Goal: Task Accomplishment & Management: Use online tool/utility

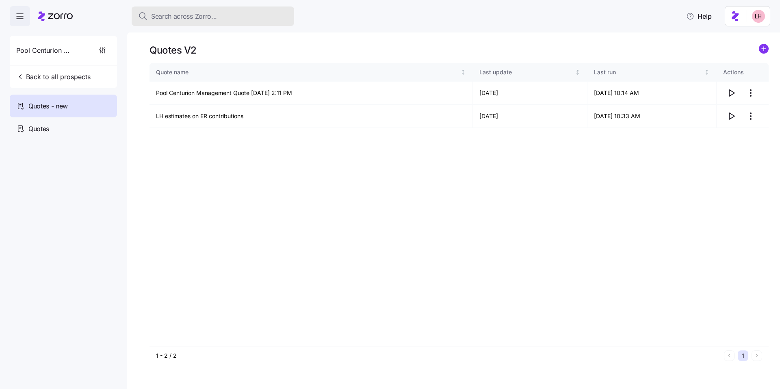
click at [191, 15] on span "Search across Zorro..." at bounding box center [184, 16] width 66 height 10
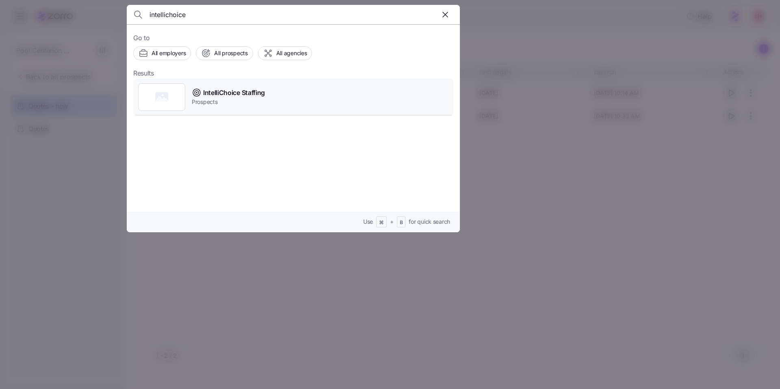
type input "intellichoice"
click at [234, 91] on span "IntelliChoice Staffing" at bounding box center [234, 93] width 62 height 10
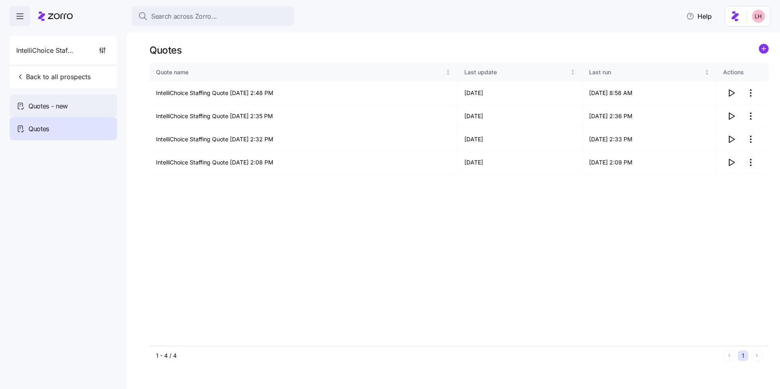
click at [113, 101] on div "Quotes - new" at bounding box center [63, 106] width 107 height 23
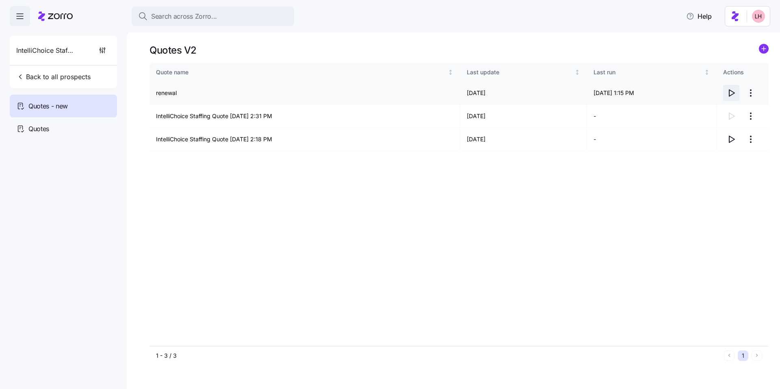
click at [731, 95] on icon "button" at bounding box center [731, 93] width 5 height 7
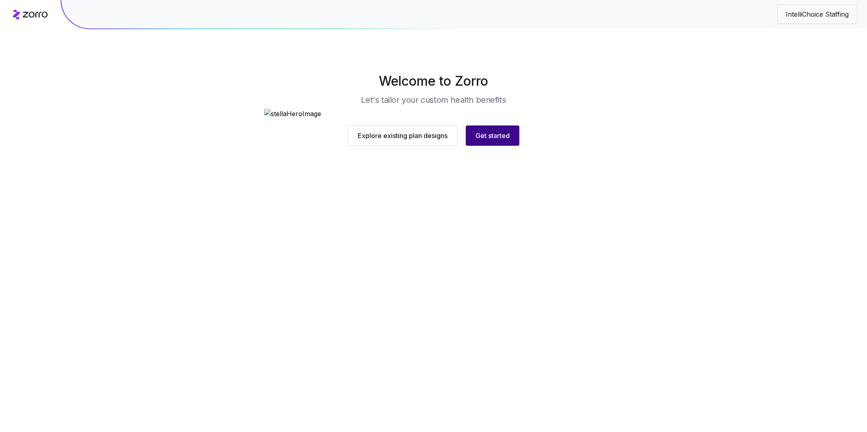
click at [506, 141] on span "Get started" at bounding box center [492, 136] width 34 height 10
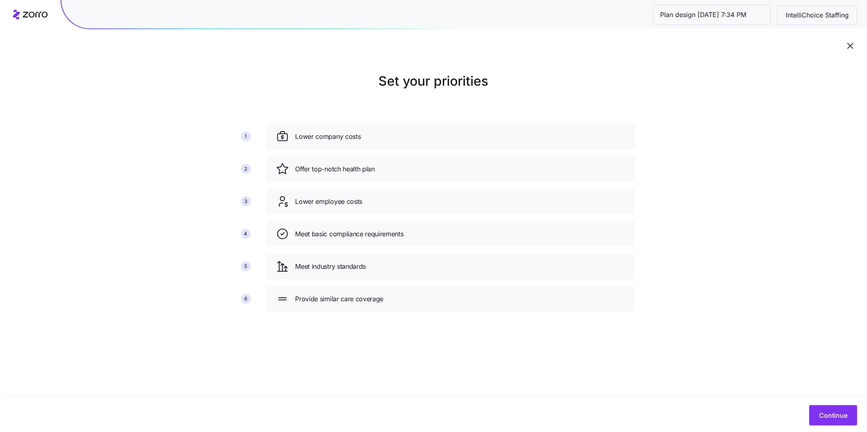
click at [835, 405] on div "Continue" at bounding box center [433, 415] width 867 height 33
click at [836, 409] on button "Continue" at bounding box center [833, 416] width 48 height 20
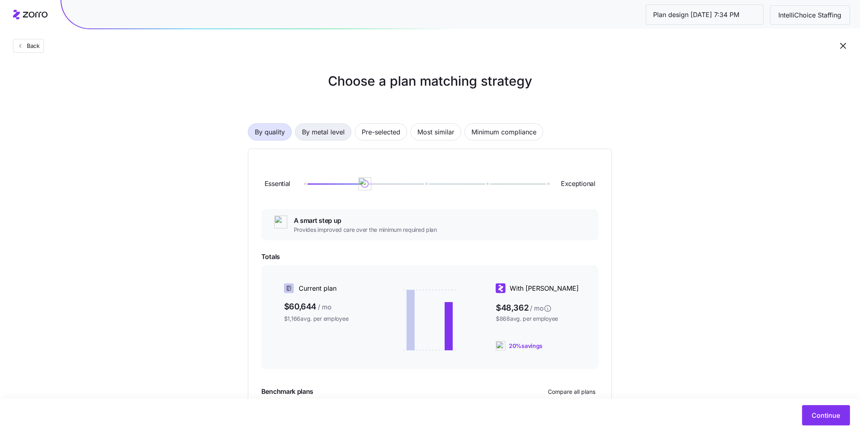
click at [343, 139] on span "By metal level" at bounding box center [323, 132] width 43 height 16
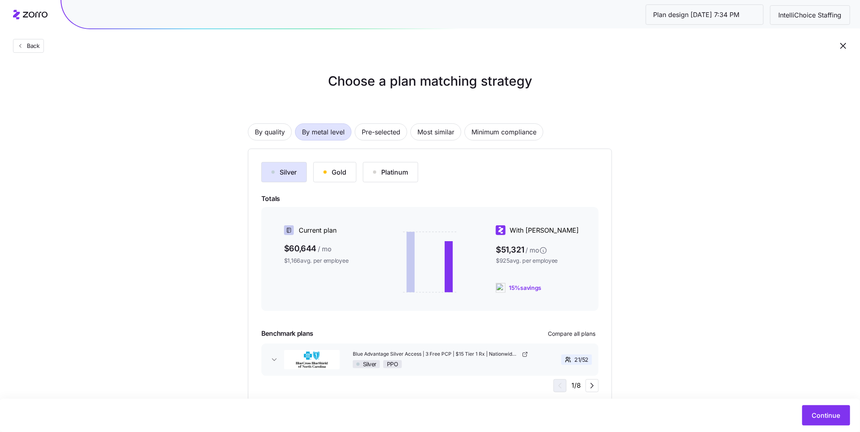
click at [299, 174] on button "Silver" at bounding box center [284, 172] width 46 height 20
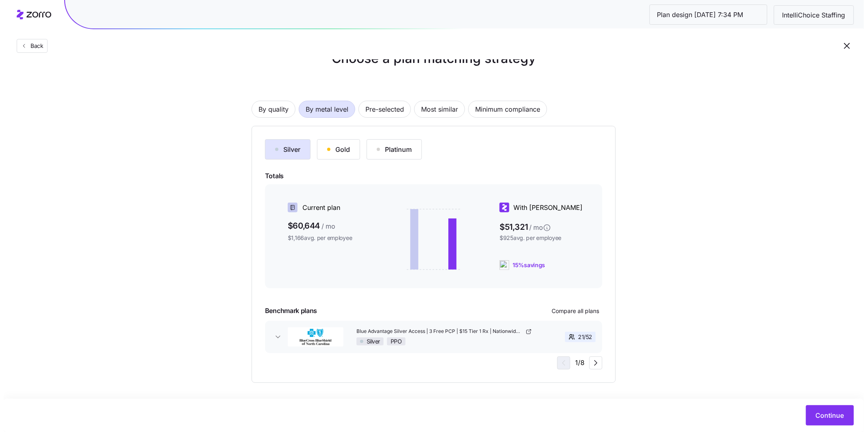
scroll to position [25, 0]
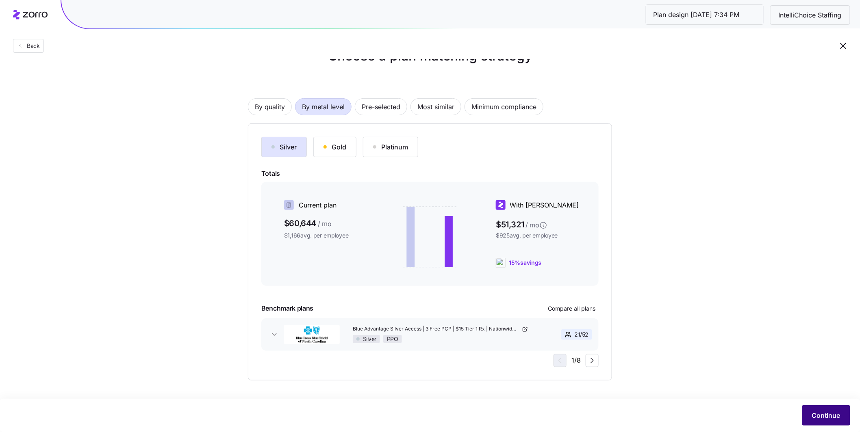
click at [827, 416] on span "Continue" at bounding box center [826, 416] width 28 height 10
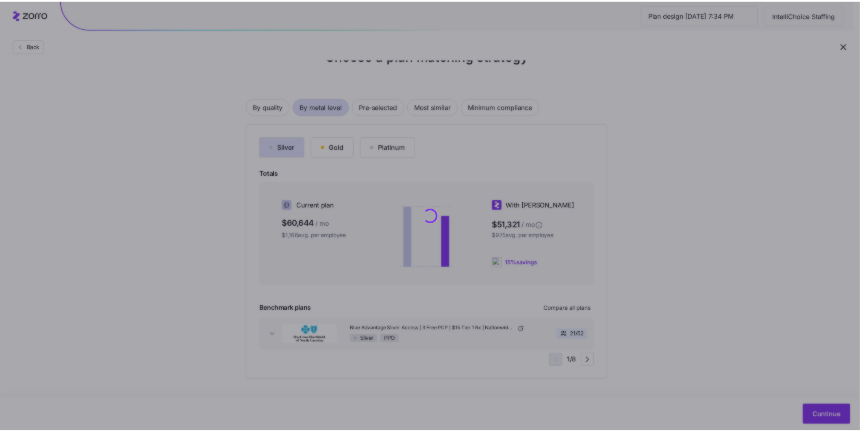
scroll to position [0, 0]
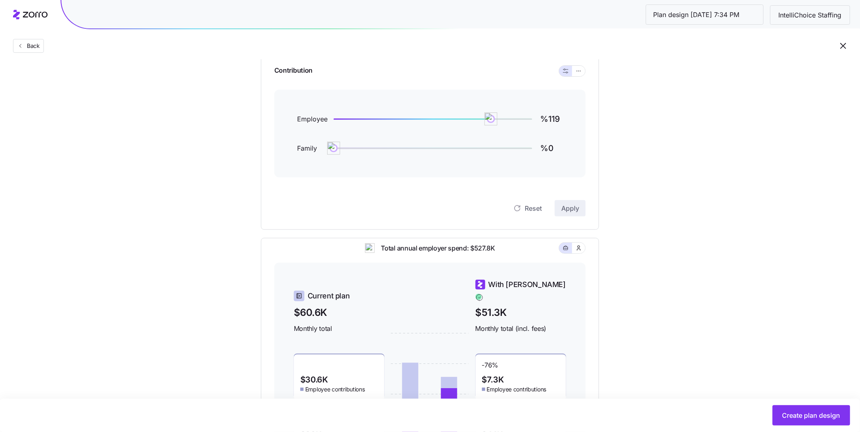
scroll to position [86, 0]
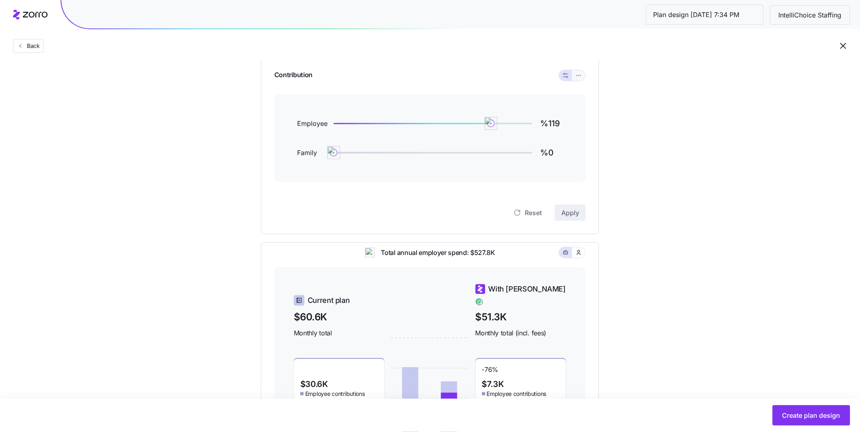
click at [583, 78] on button "button" at bounding box center [578, 75] width 13 height 11
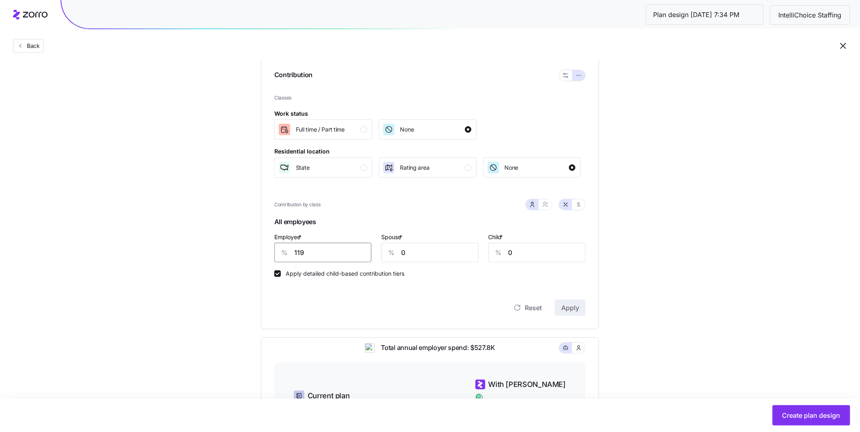
drag, startPoint x: 324, startPoint y: 252, endPoint x: 264, endPoint y: 252, distance: 59.7
click at [264, 252] on div "Contribution Classes Work status [DEMOGRAPHIC_DATA] / [DEMOGRAPHIC_DATA] None R…" at bounding box center [430, 192] width 338 height 273
type input "70"
click at [366, 168] on div "button" at bounding box center [363, 168] width 7 height 7
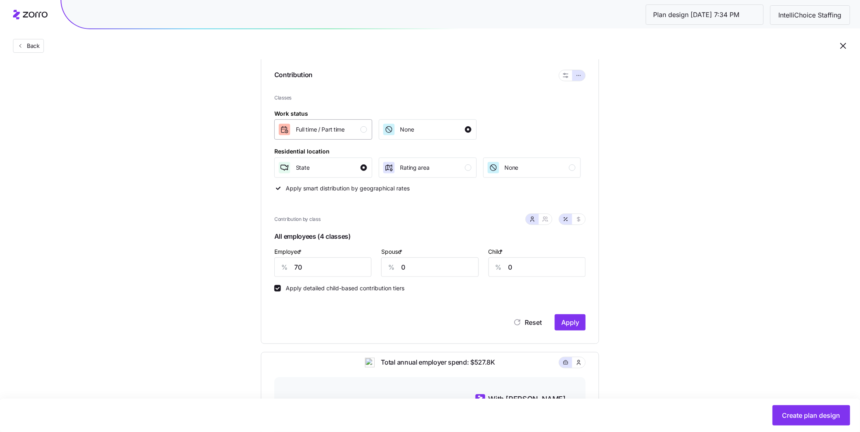
click at [366, 132] on div "button" at bounding box center [363, 129] width 7 height 7
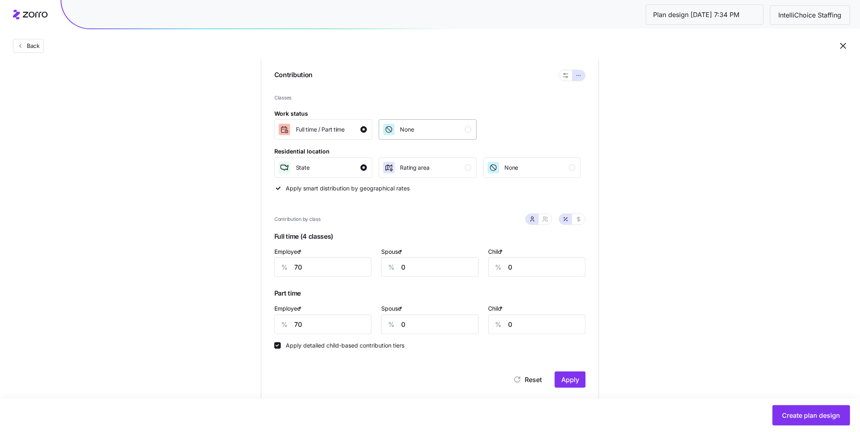
click at [469, 132] on div "button" at bounding box center [468, 129] width 7 height 7
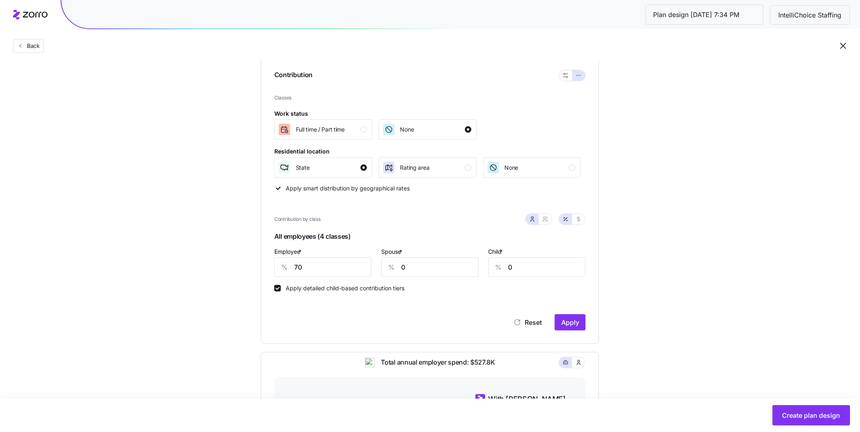
scroll to position [156, 0]
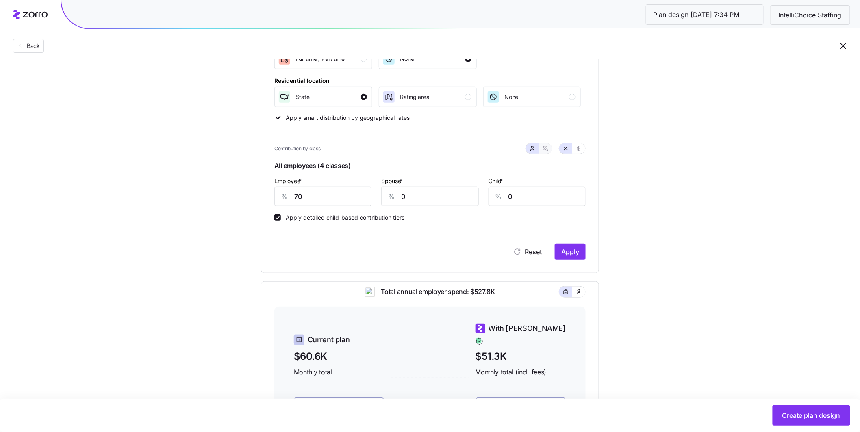
click at [547, 151] on icon "button" at bounding box center [547, 151] width 1 height 2
type input "35"
type input "40"
click at [352, 191] on div "Employee & spouse * % 35" at bounding box center [390, 191] width 80 height 41
type input "5"
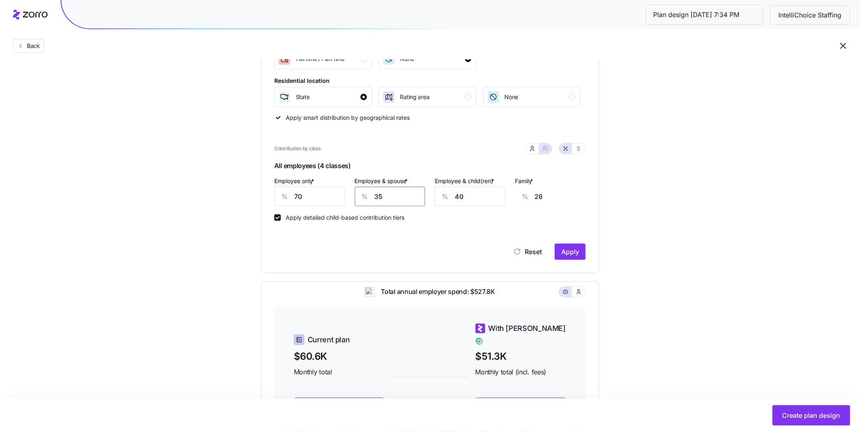
type input "4"
type input "50"
type input "36"
type input "50"
drag, startPoint x: 482, startPoint y: 197, endPoint x: 423, endPoint y: 183, distance: 60.0
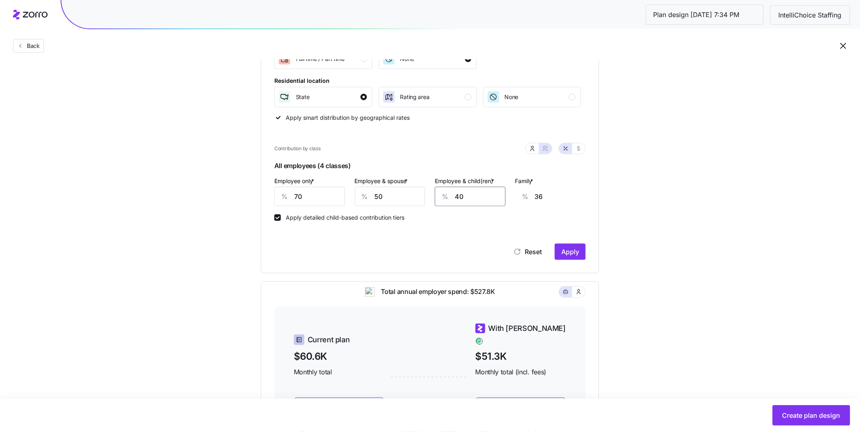
click at [423, 183] on div "Employee only * % 70 Employee & spouse * % 50 Employee & child(ren) * % 40 Fami…" at bounding box center [429, 191] width 321 height 41
type input "5"
type input "14"
type input "50"
type input "43"
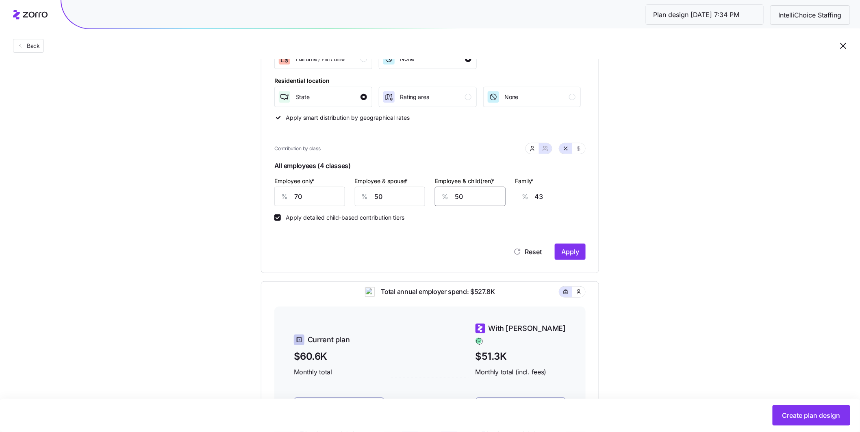
type input "50"
click at [498, 222] on div "Classes Work status [DEMOGRAPHIC_DATA] / [DEMOGRAPHIC_DATA] None Residential lo…" at bounding box center [429, 142] width 311 height 237
click at [580, 250] on button "Apply" at bounding box center [570, 252] width 31 height 16
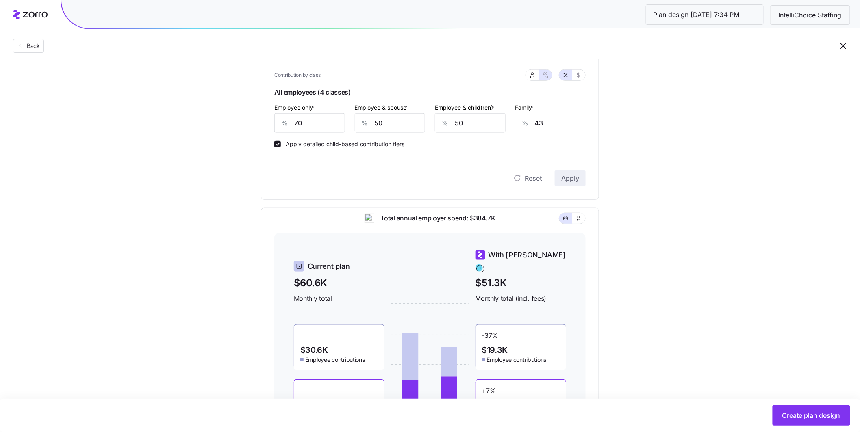
scroll to position [131, 0]
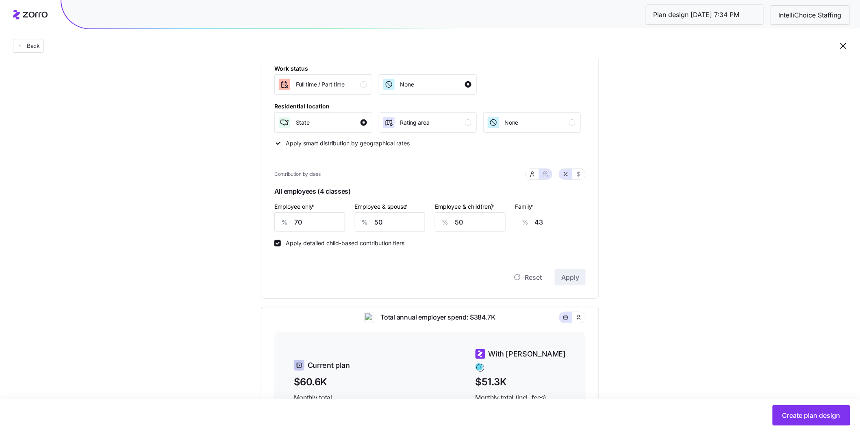
click at [721, 268] on div "Set your contribution Compliant Industry Generous Current Contribution Classes …" at bounding box center [430, 243] width 860 height 605
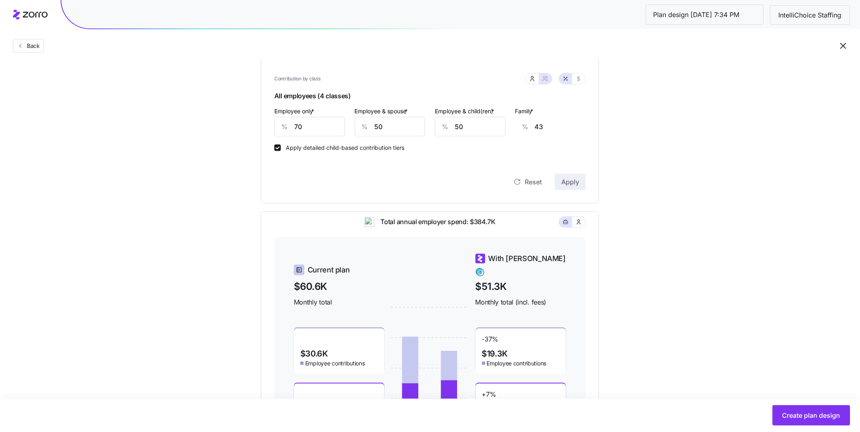
scroll to position [297, 0]
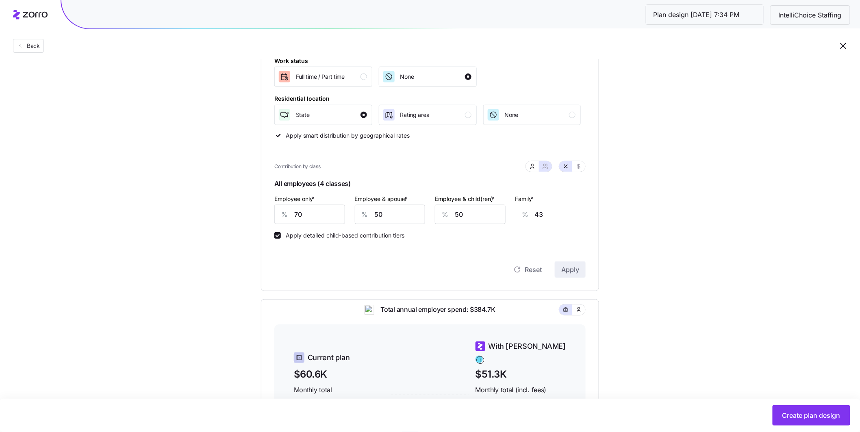
click at [738, 222] on div "Set your contribution Compliant Industry Generous Current Contribution Classes …" at bounding box center [430, 235] width 860 height 605
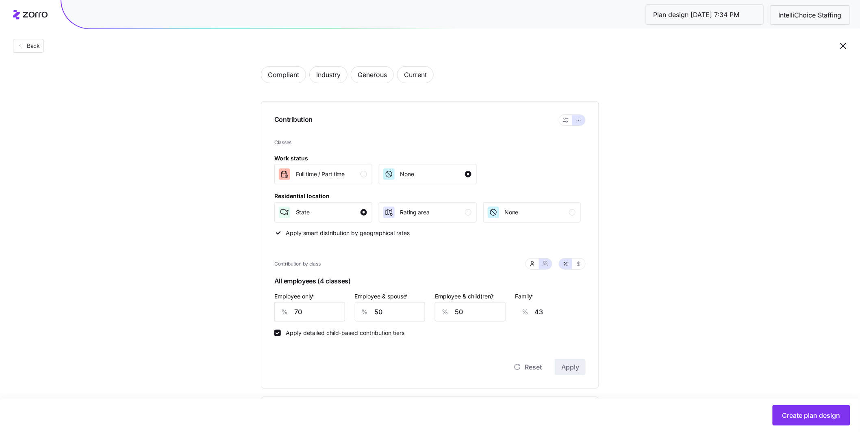
scroll to position [0, 0]
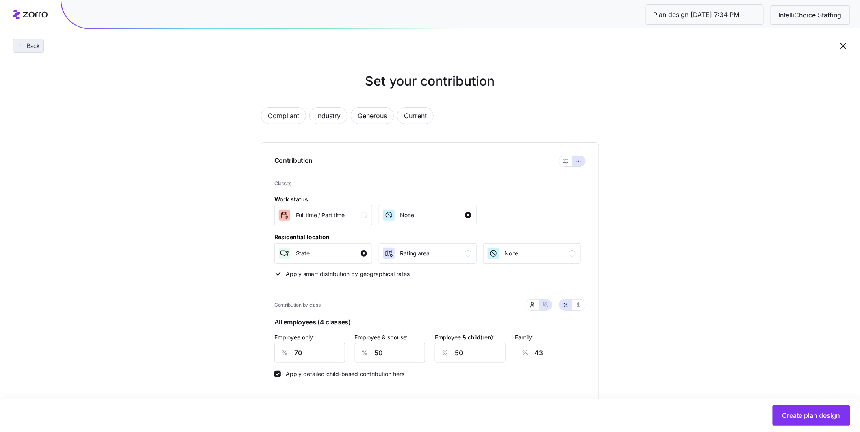
click at [34, 46] on span "Back" at bounding box center [32, 46] width 16 height 8
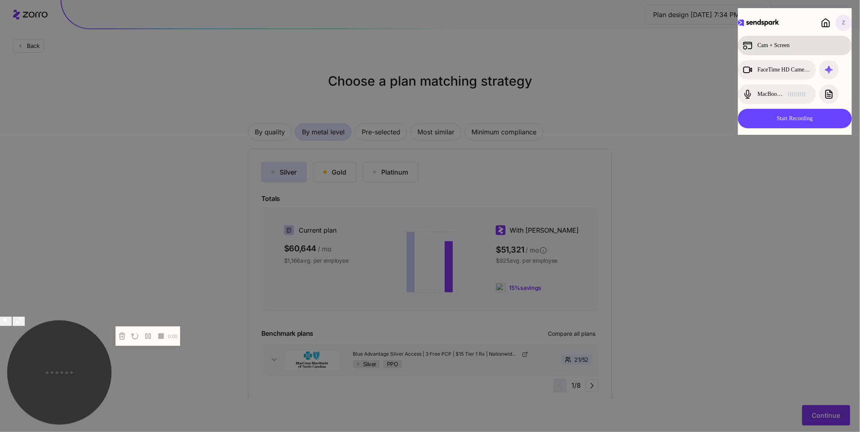
click at [790, 51] on div "Cam + Screen" at bounding box center [795, 46] width 114 height 20
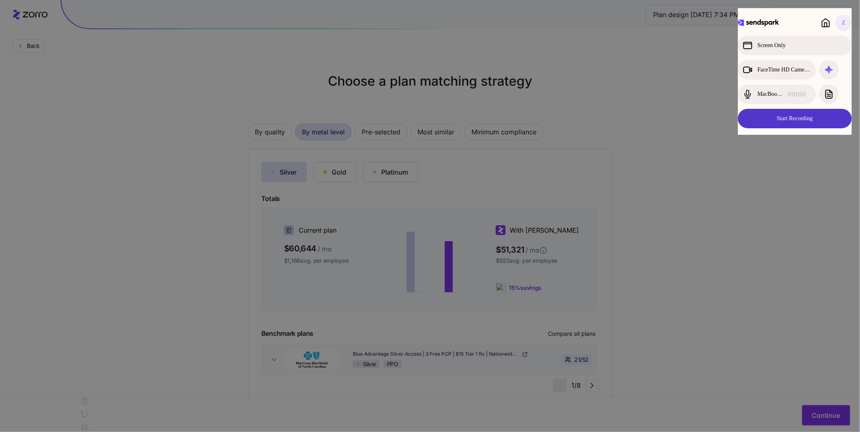
click at [804, 122] on button "Start Recording" at bounding box center [795, 119] width 114 height 20
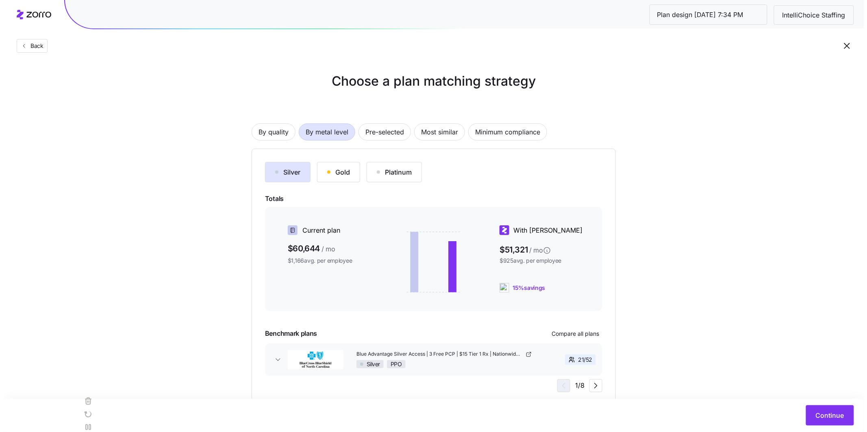
scroll to position [18, 0]
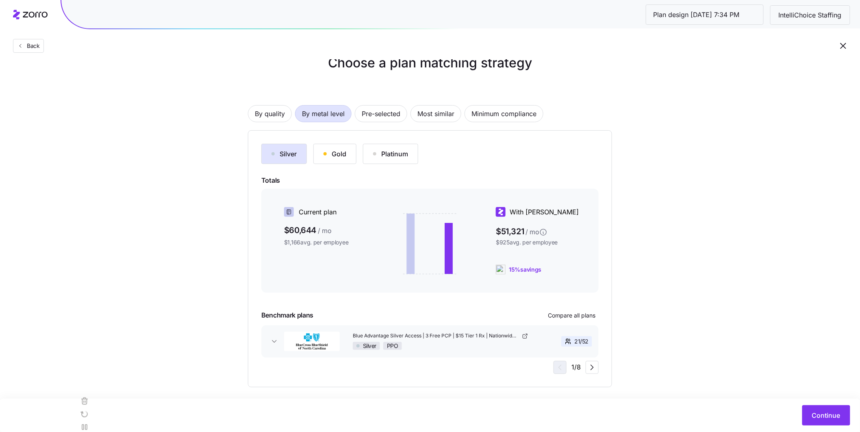
click at [338, 153] on div "Gold" at bounding box center [334, 154] width 23 height 10
click at [430, 116] on span "Most similar" at bounding box center [435, 114] width 37 height 16
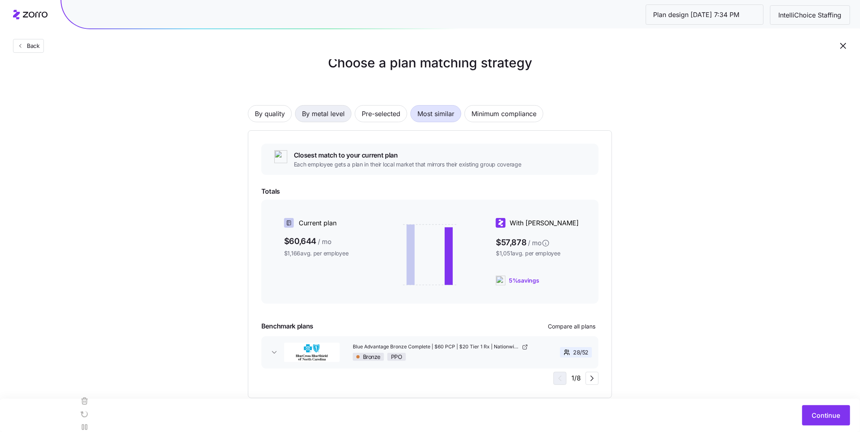
click at [321, 119] on span "By metal level" at bounding box center [323, 114] width 43 height 16
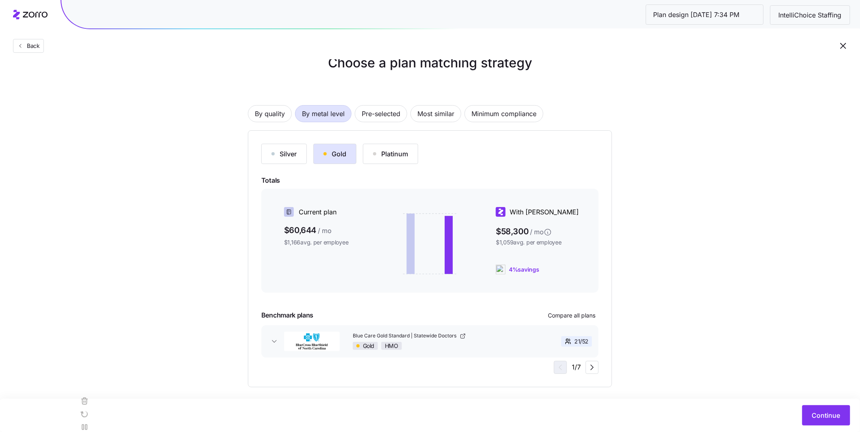
click at [299, 162] on button "Silver" at bounding box center [284, 154] width 46 height 20
click at [840, 417] on span "Continue" at bounding box center [826, 416] width 28 height 10
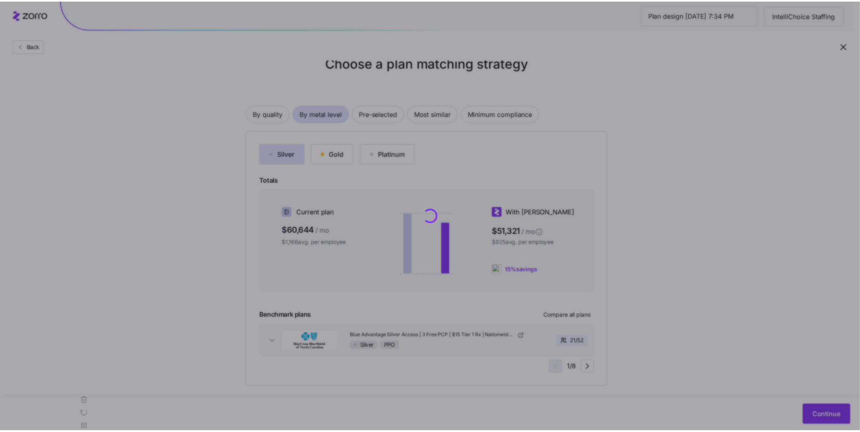
scroll to position [0, 0]
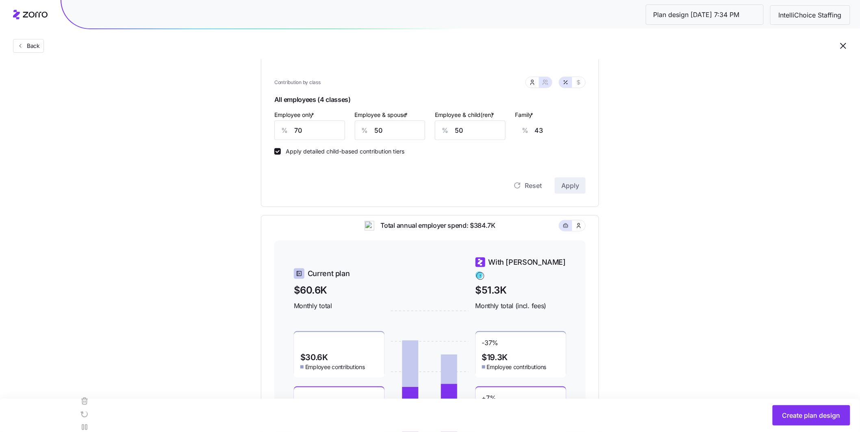
scroll to position [222, 0]
drag, startPoint x: 309, startPoint y: 135, endPoint x: 282, endPoint y: 134, distance: 26.8
click at [282, 134] on div "% 70" at bounding box center [309, 132] width 71 height 20
type input "7"
type input "66"
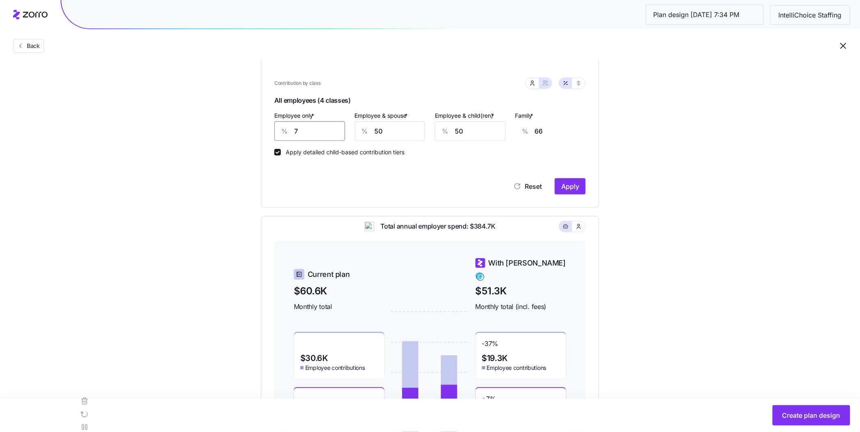
type input "75"
type input "41"
type input "75"
click at [571, 190] on span "Apply" at bounding box center [570, 187] width 18 height 10
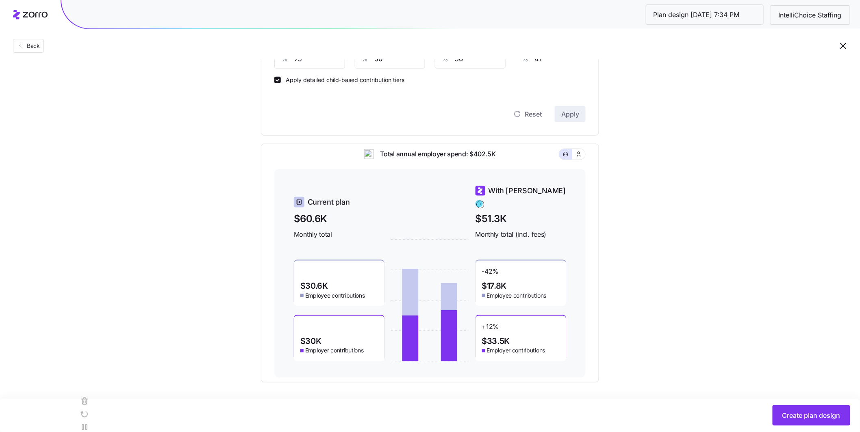
scroll to position [297, 0]
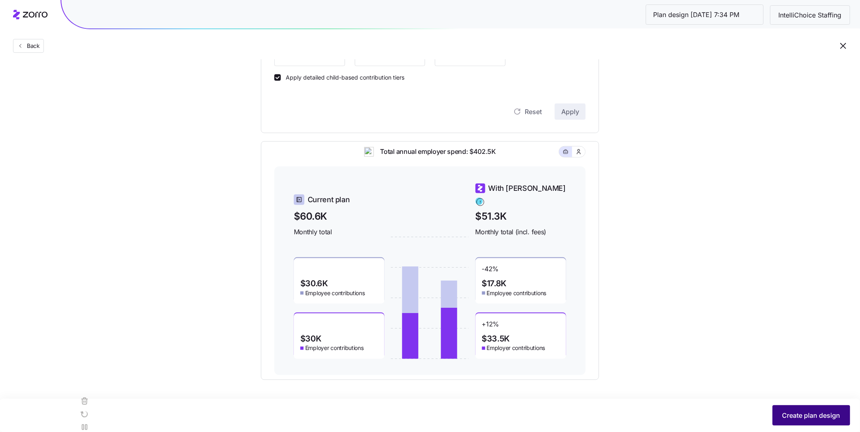
click at [805, 413] on span "Create plan design" at bounding box center [811, 416] width 58 height 10
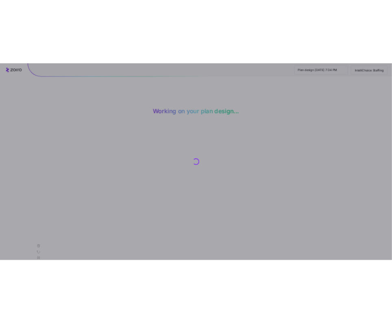
scroll to position [0, 0]
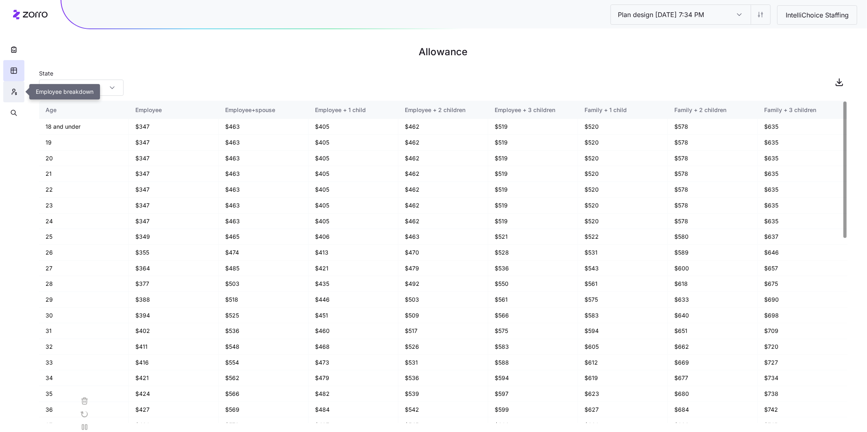
click at [19, 92] on button "button" at bounding box center [13, 91] width 21 height 21
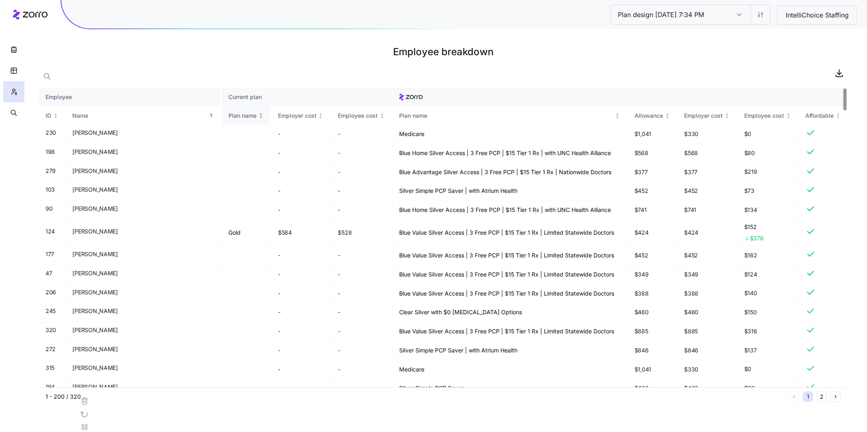
click at [222, 109] on th "Plan name" at bounding box center [247, 115] width 50 height 19
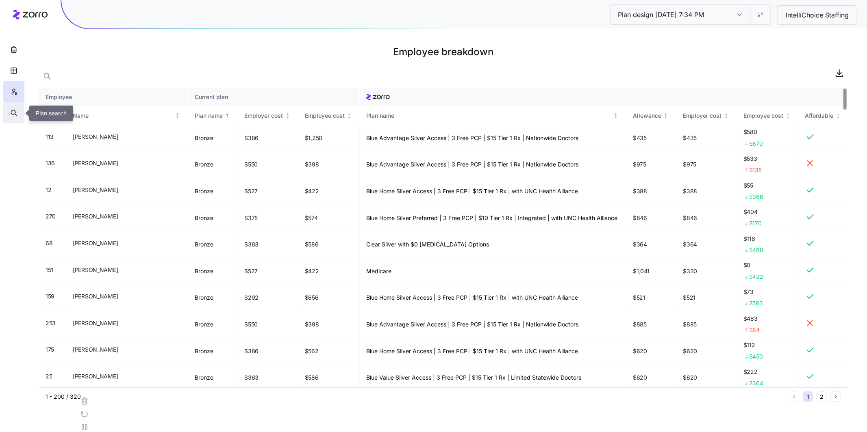
click at [18, 110] on button "button" at bounding box center [13, 112] width 21 height 21
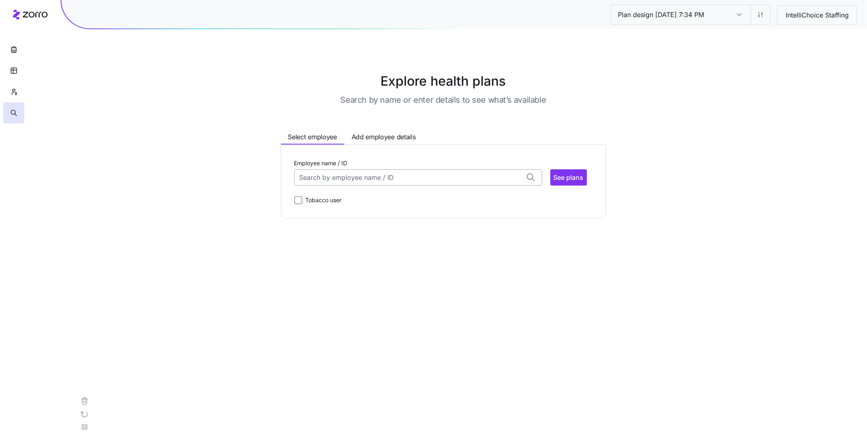
click at [368, 181] on input "Employee name / ID" at bounding box center [418, 177] width 248 height 16
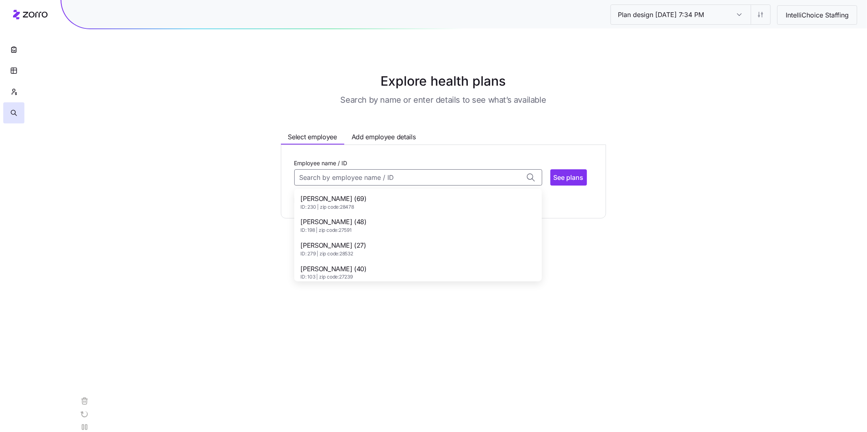
click at [369, 203] on div "[PERSON_NAME] (69) ID: 230 | zip code: 28478" at bounding box center [418, 203] width 244 height 24
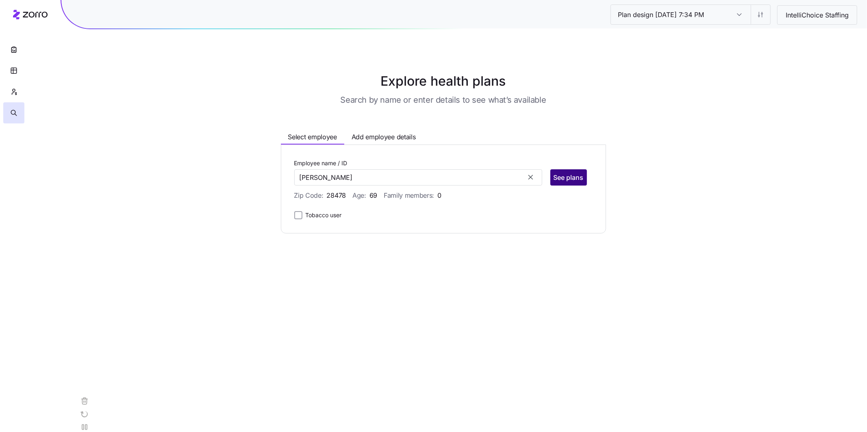
click at [576, 176] on span "See plans" at bounding box center [568, 178] width 30 height 10
type input "[PERSON_NAME] (ID: 230)"
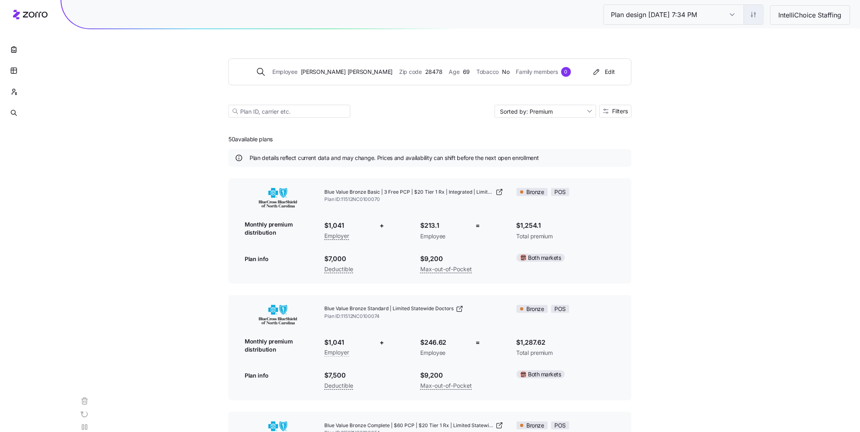
click at [753, 17] on html "Plan design [DATE] 7:34 PM Plan design [DATE] 7:34 PM IntelliChoice Staffing Em…" at bounding box center [430, 381] width 860 height 763
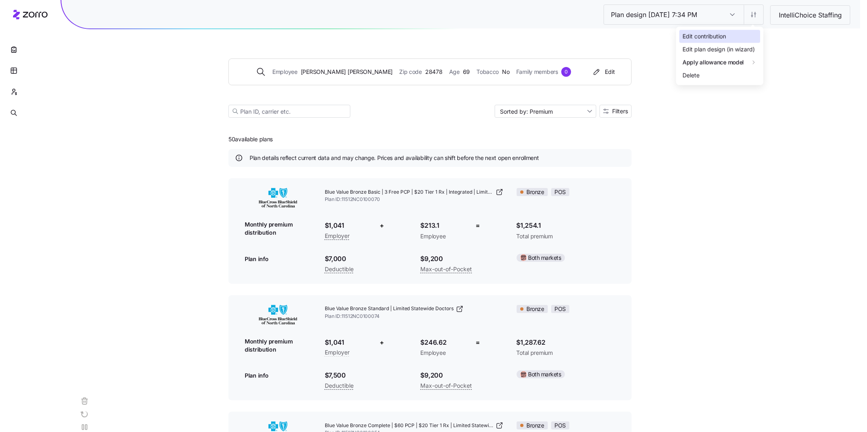
click at [727, 37] on div "Edit contribution" at bounding box center [719, 36] width 81 height 13
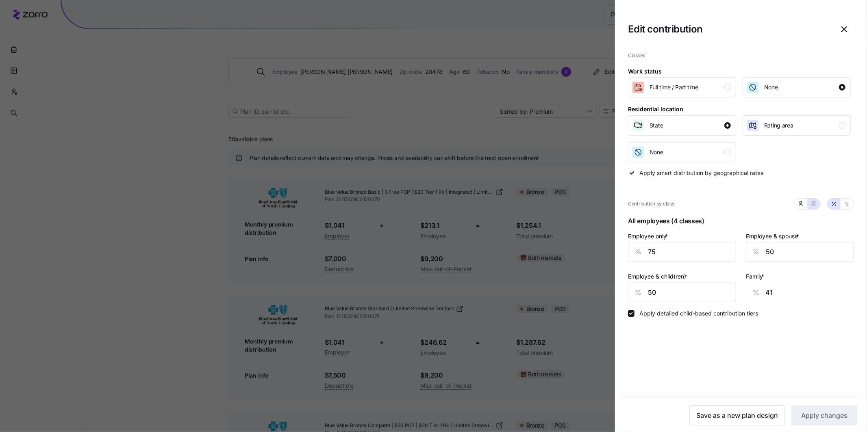
click at [56, 118] on div at bounding box center [433, 216] width 867 height 432
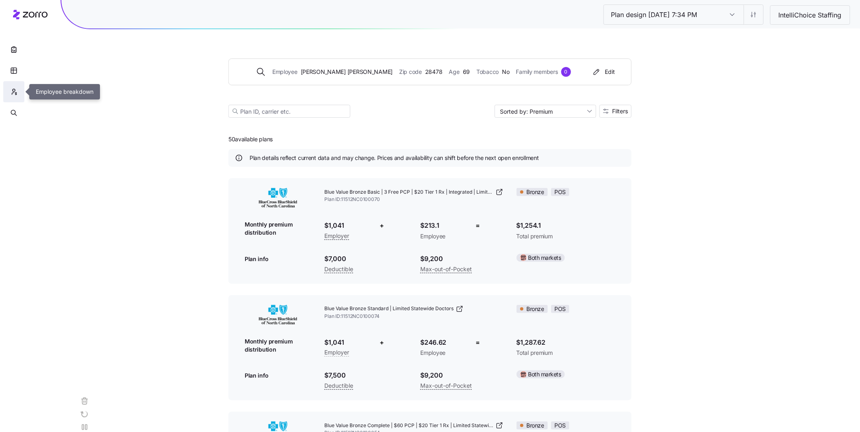
click at [15, 96] on button "button" at bounding box center [13, 91] width 21 height 21
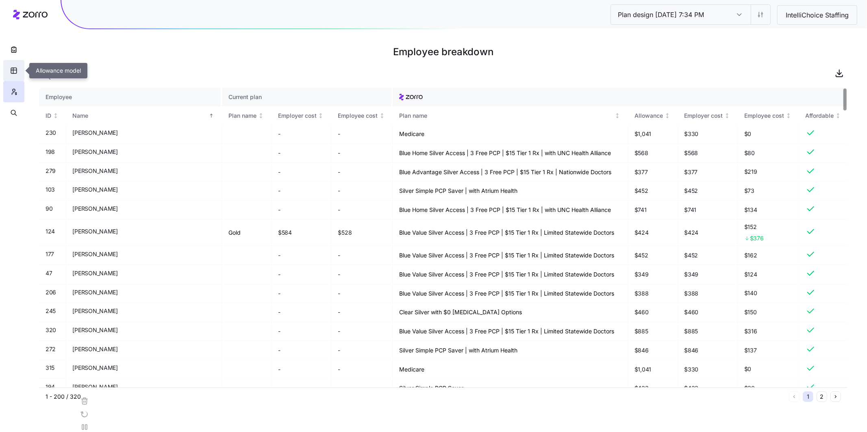
click at [17, 70] on button "button" at bounding box center [13, 70] width 21 height 21
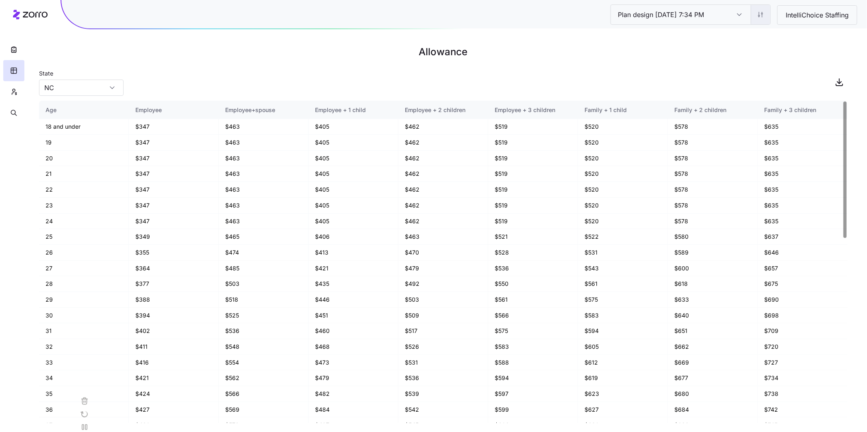
click at [763, 14] on html "Plan design [DATE] 7:34 PM Plan design [DATE] 7:34 PM IntelliChoice Staffing Al…" at bounding box center [433, 216] width 867 height 432
click at [720, 32] on div "Edit contribution" at bounding box center [710, 36] width 43 height 9
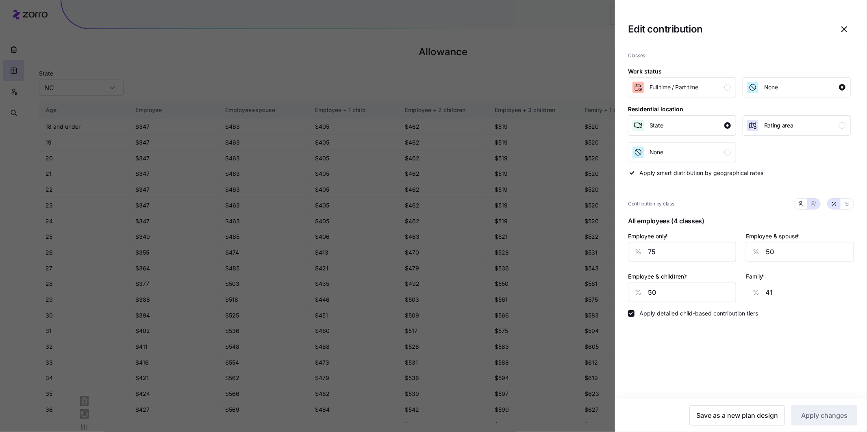
click at [842, 31] on icon "button" at bounding box center [844, 29] width 5 height 5
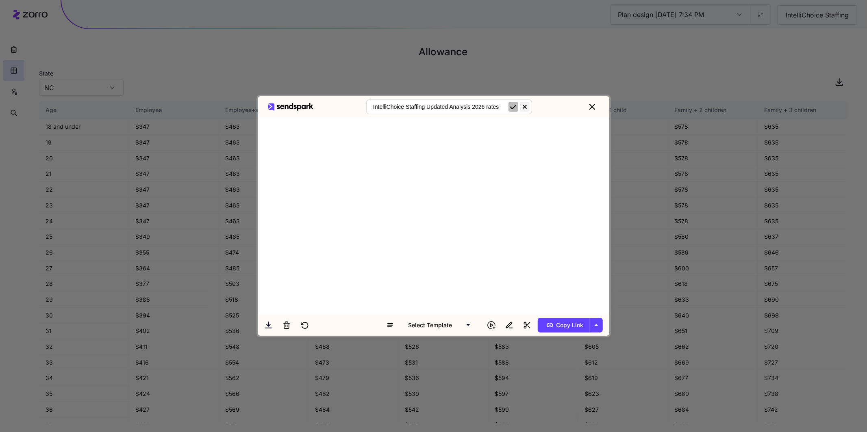
type input "IntelliChoice Staffing Updated Analysis 2026 rates"
click at [510, 109] on icon "submit" at bounding box center [513, 107] width 10 height 10
click at [559, 326] on span "Copy Link" at bounding box center [563, 325] width 39 height 13
